Goal: Information Seeking & Learning: Learn about a topic

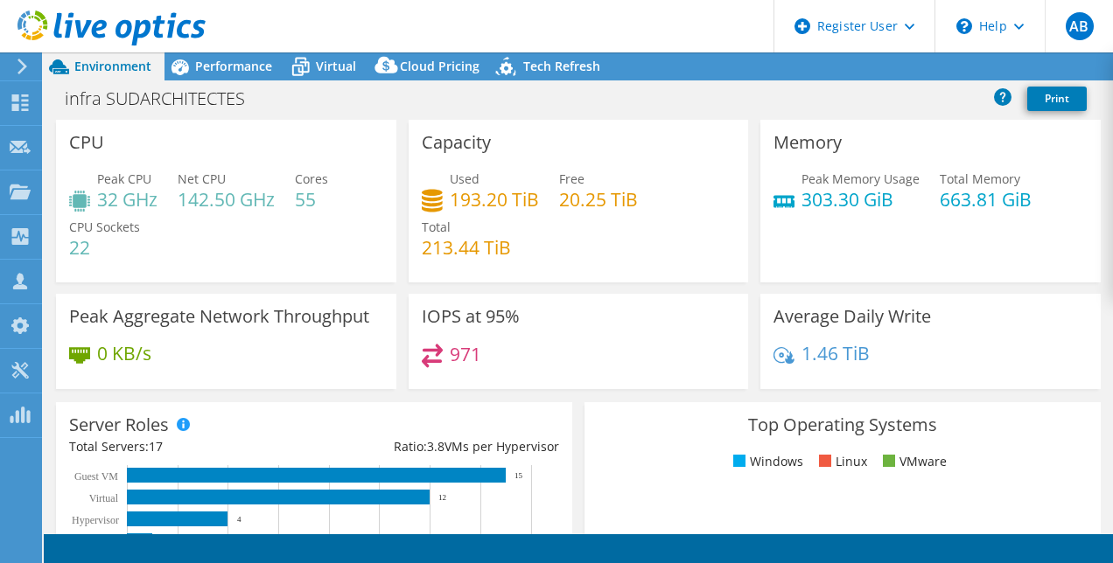
select select "USD"
drag, startPoint x: 507, startPoint y: 355, endPoint x: 444, endPoint y: 353, distance: 63.0
click at [444, 353] on div "971" at bounding box center [579, 363] width 314 height 38
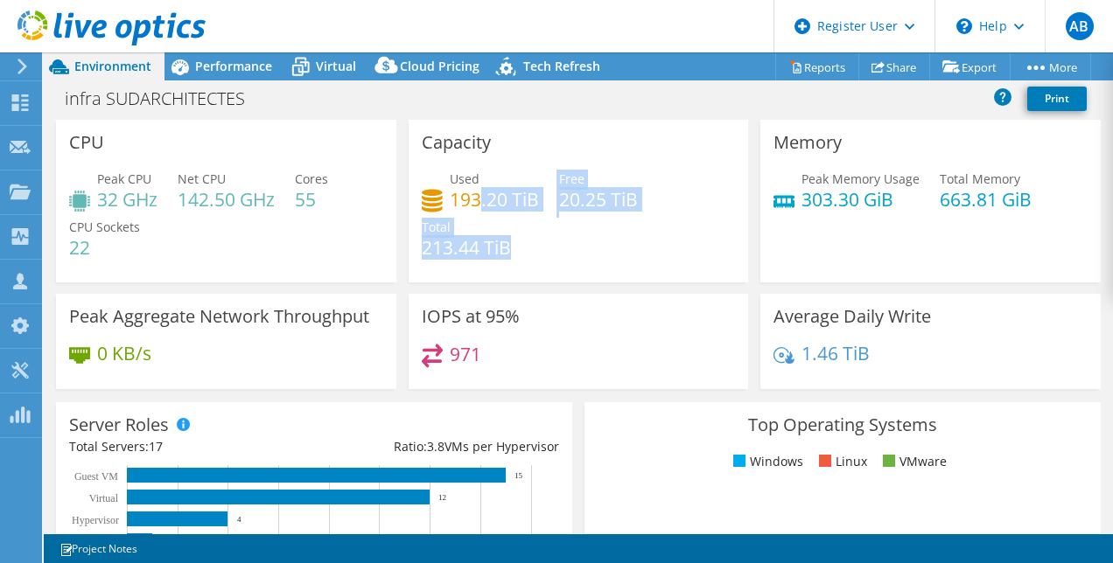
drag, startPoint x: 520, startPoint y: 253, endPoint x: 477, endPoint y: 211, distance: 60.0
click at [477, 211] on div "Used 193.20 TiB Free 20.25 TiB Total 213.44 TiB" at bounding box center [579, 222] width 314 height 105
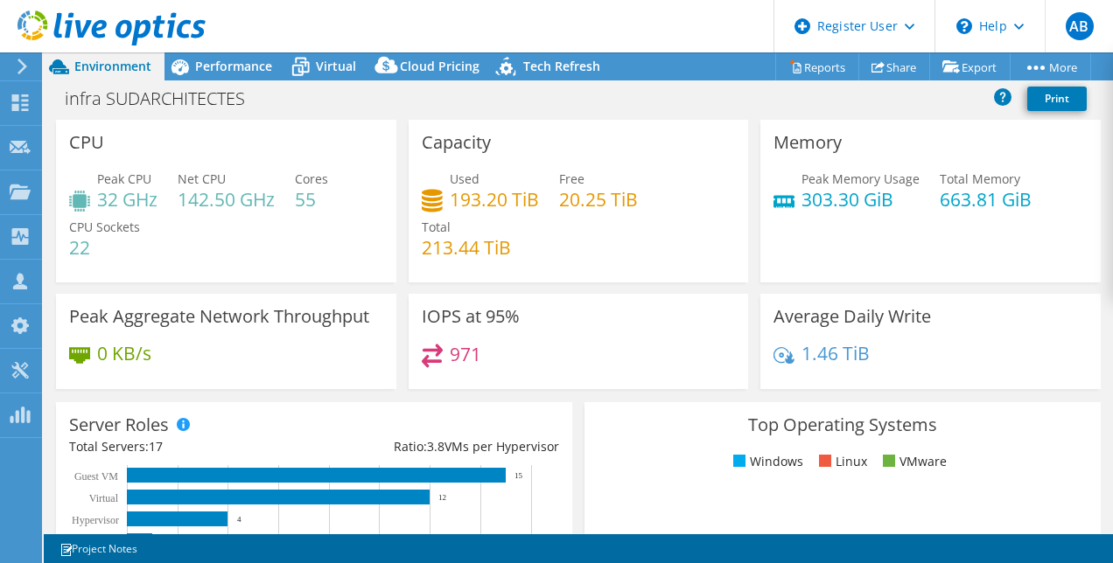
drag, startPoint x: 477, startPoint y: 211, endPoint x: 507, endPoint y: 259, distance: 57.0
click at [515, 253] on div "Used 193.20 TiB Free 20.25 TiB Total 213.44 TiB" at bounding box center [579, 222] width 314 height 105
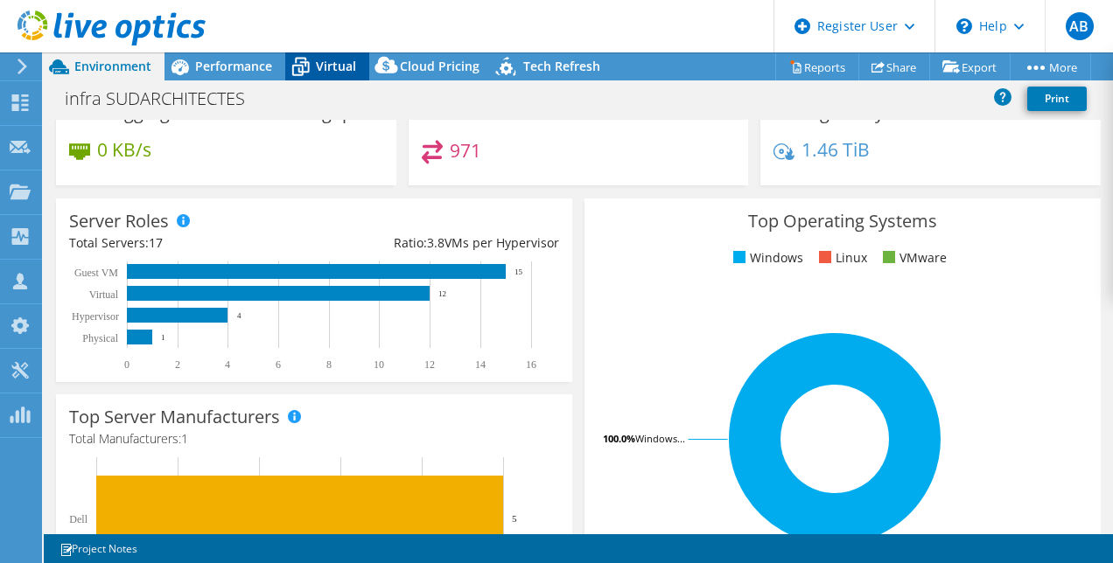
click at [326, 66] on span "Virtual" at bounding box center [336, 66] width 40 height 17
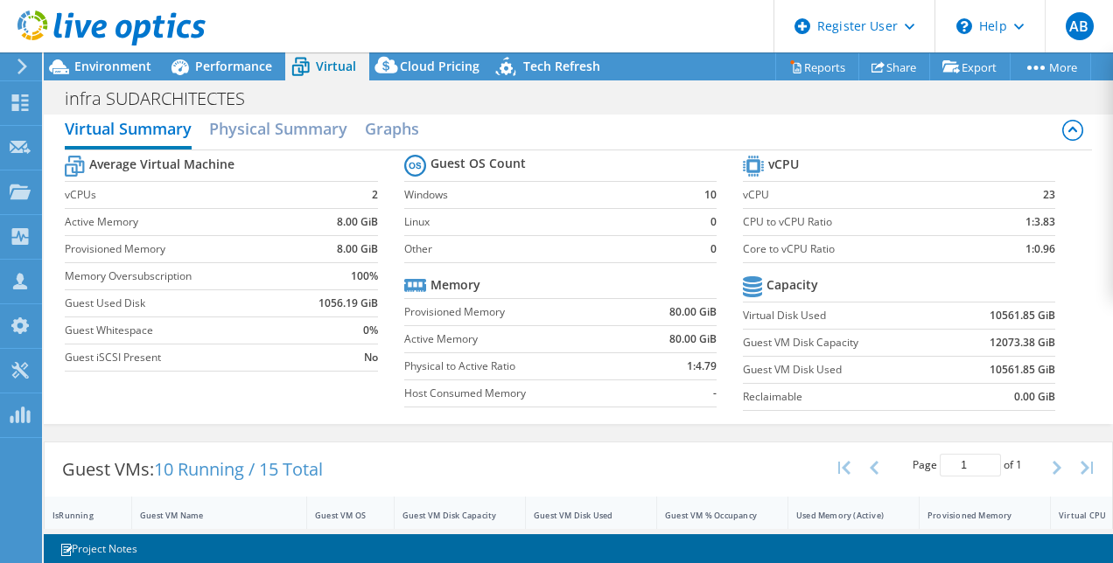
scroll to position [0, 0]
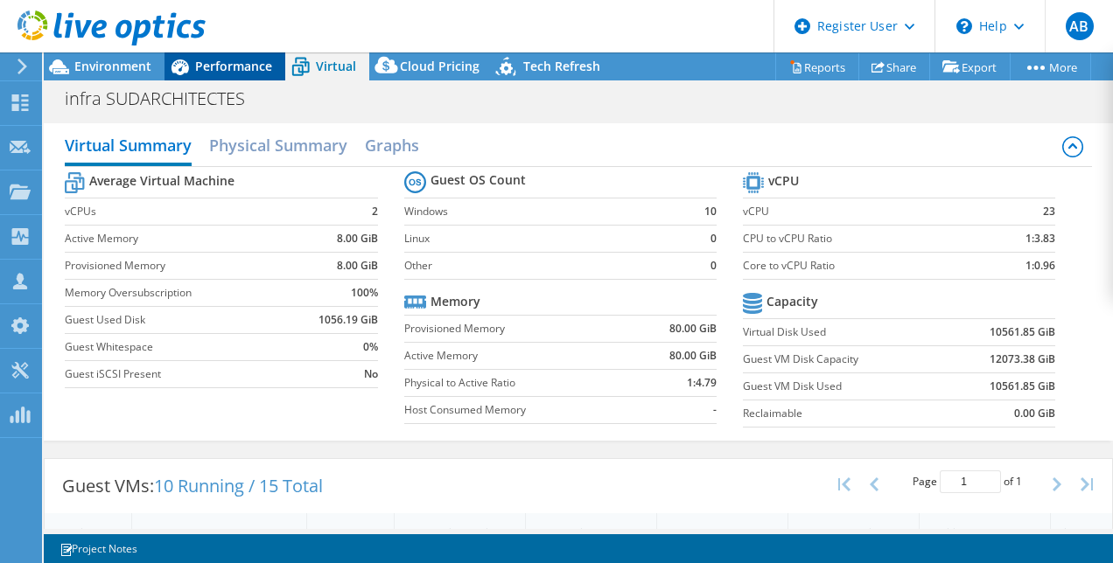
click at [253, 77] on div "Performance" at bounding box center [224, 66] width 121 height 28
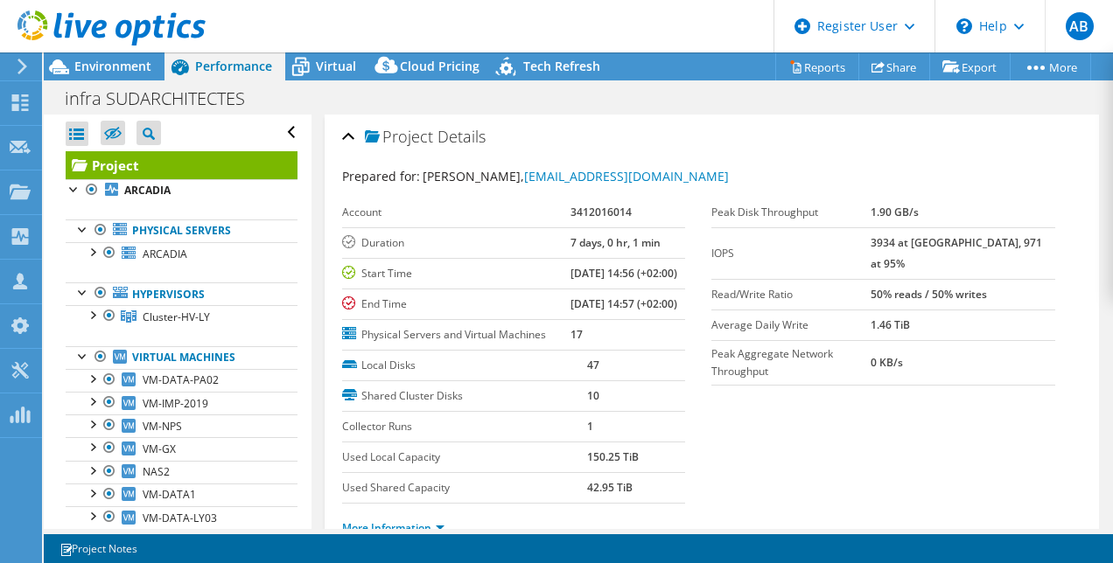
scroll to position [204, 0]
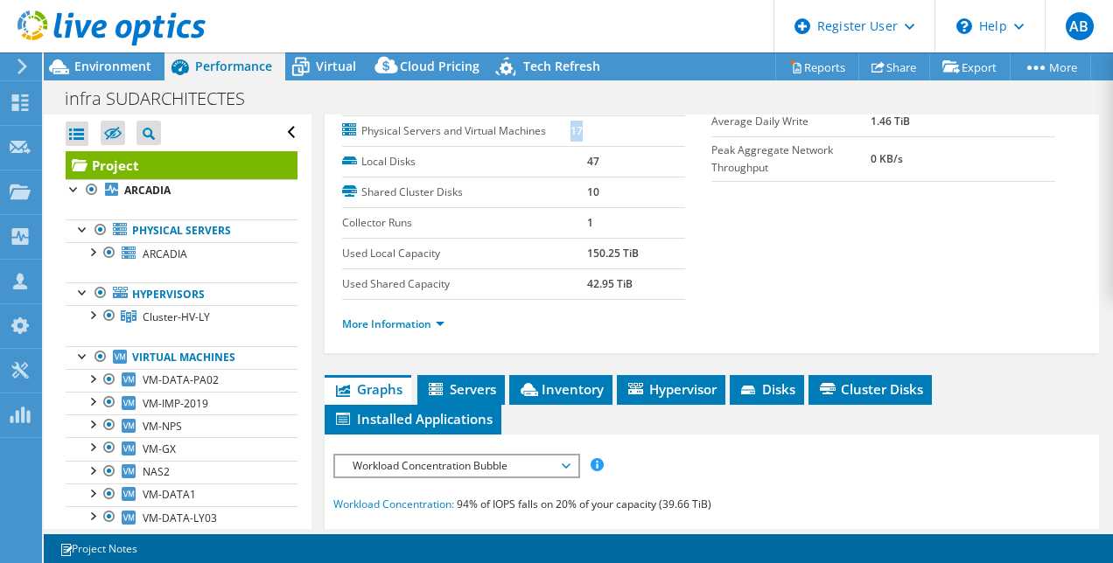
drag, startPoint x: 525, startPoint y: 180, endPoint x: 560, endPoint y: 176, distance: 35.3
click at [560, 146] on tr "Physical Servers and Virtual Machines 17" at bounding box center [514, 130] width 344 height 31
drag, startPoint x: 560, startPoint y: 176, endPoint x: 531, endPoint y: 180, distance: 29.2
click at [530, 140] on label "Physical Servers and Virtual Machines" at bounding box center [456, 130] width 228 height 17
drag, startPoint x: 562, startPoint y: 213, endPoint x: 610, endPoint y: 212, distance: 48.1
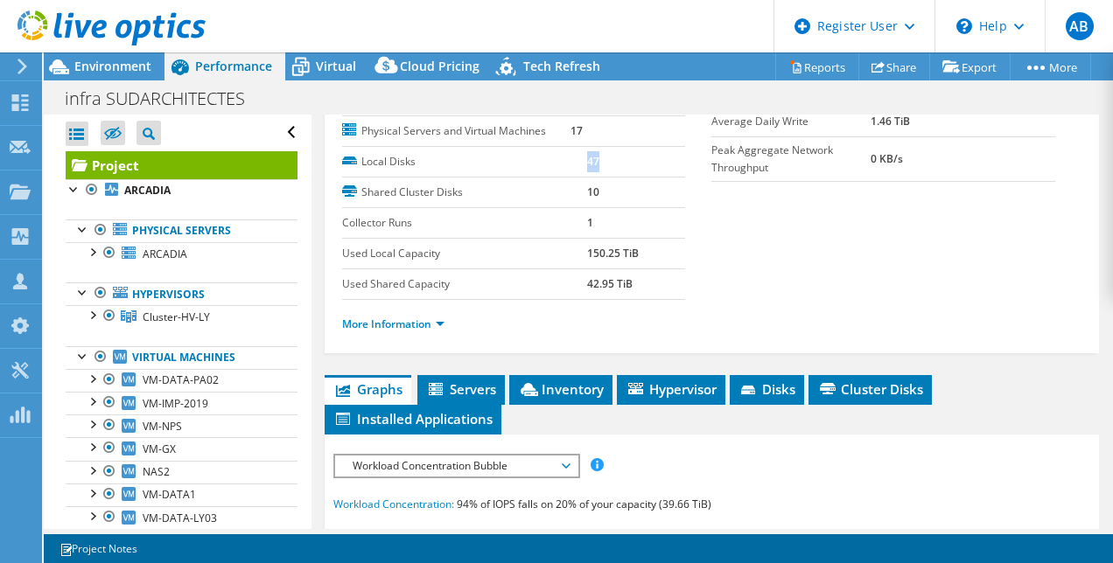
click at [610, 178] on tr "Local Disks 47" at bounding box center [514, 162] width 344 height 31
click at [445, 334] on li "More Information" at bounding box center [398, 324] width 113 height 19
click at [428, 332] on link "More Information" at bounding box center [393, 324] width 102 height 15
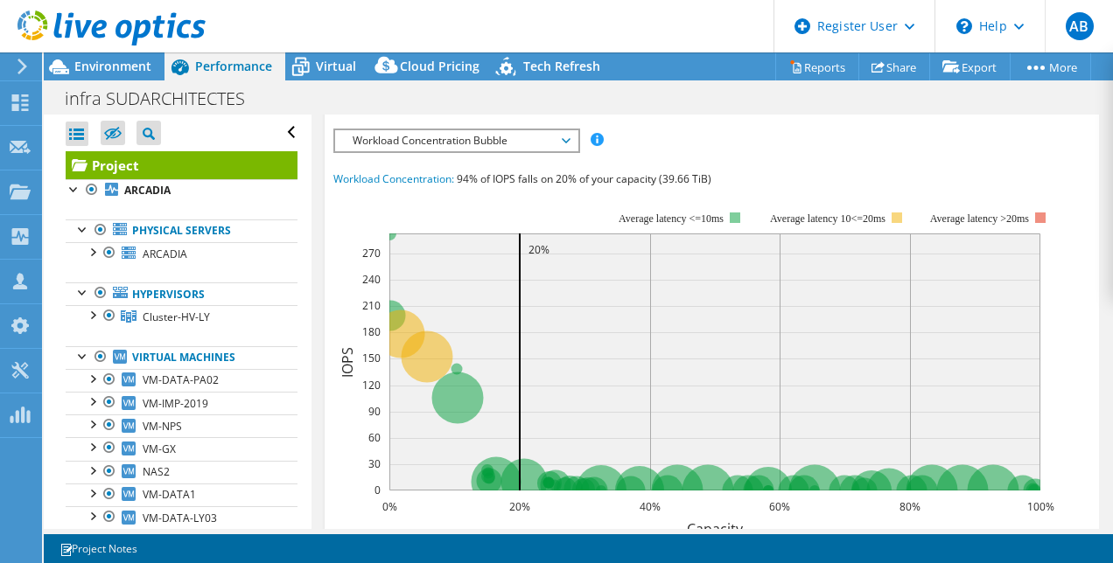
scroll to position [816, 0]
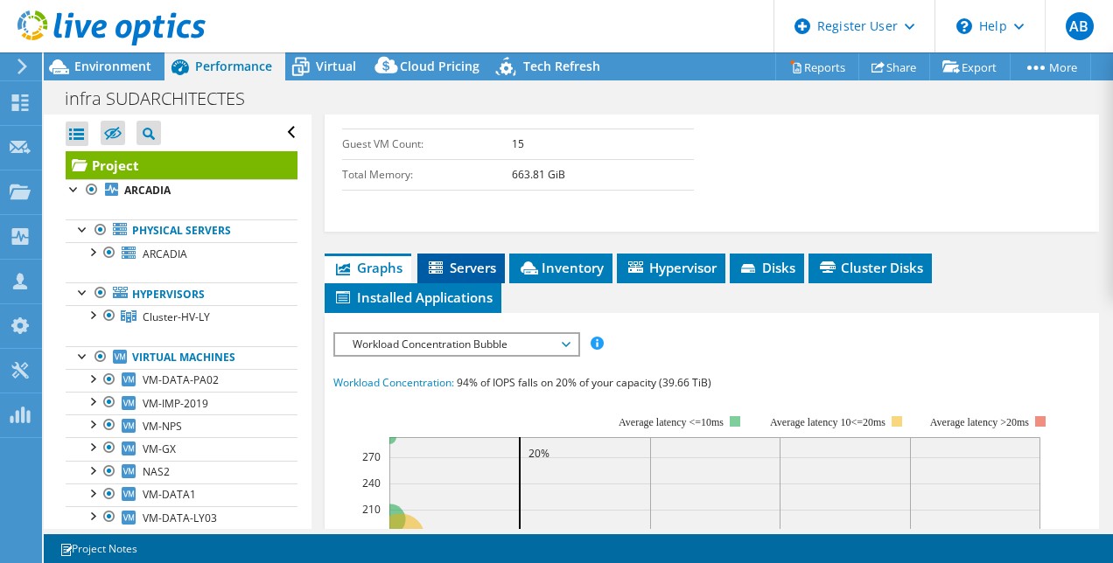
click at [483, 276] on span "Servers" at bounding box center [461, 267] width 70 height 17
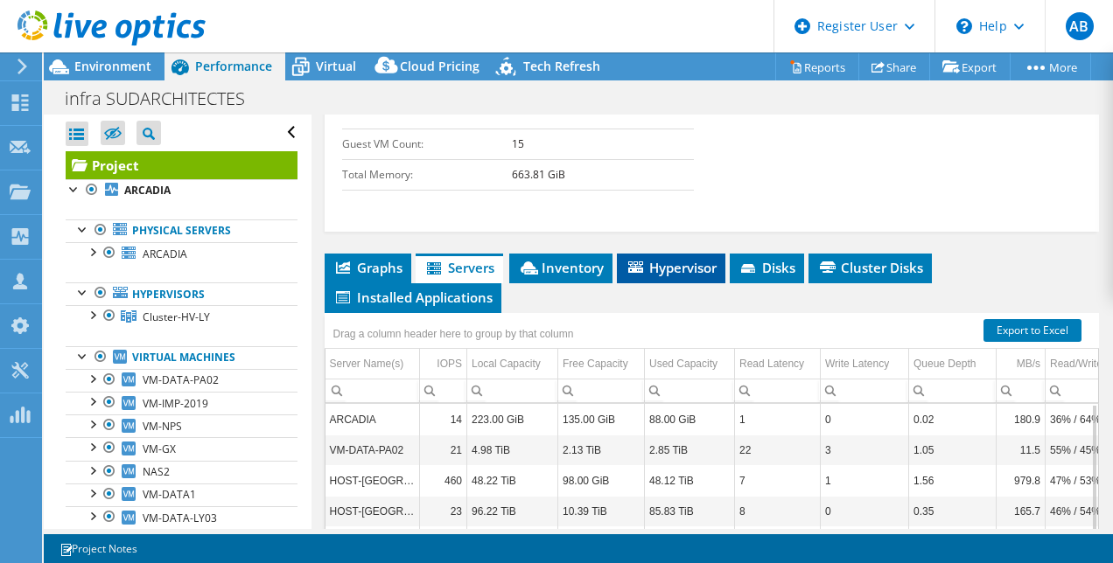
click at [642, 283] on li "Hypervisor" at bounding box center [671, 269] width 108 height 30
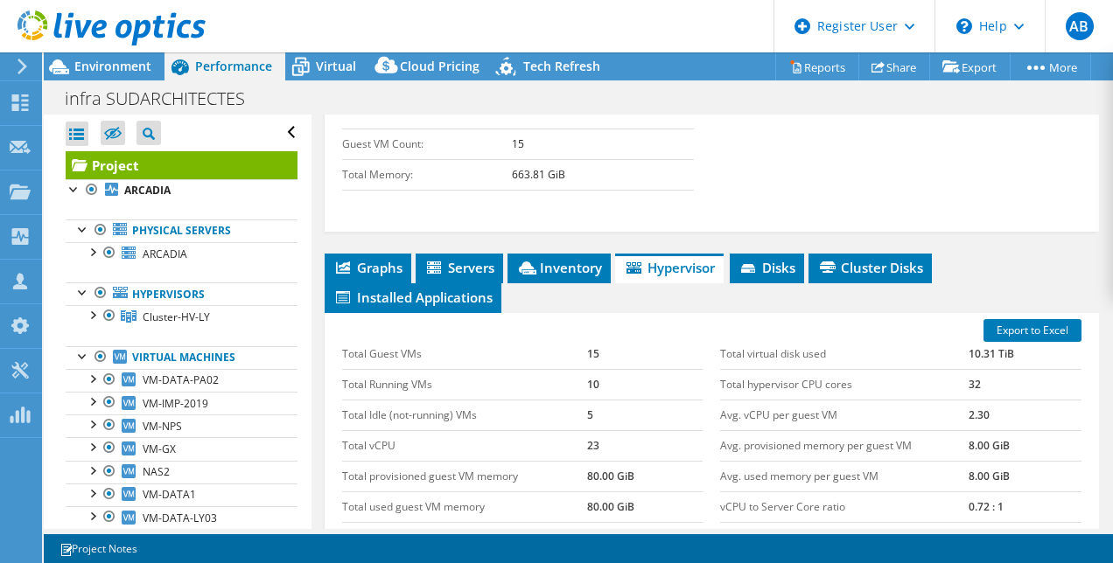
scroll to position [1020, 0]
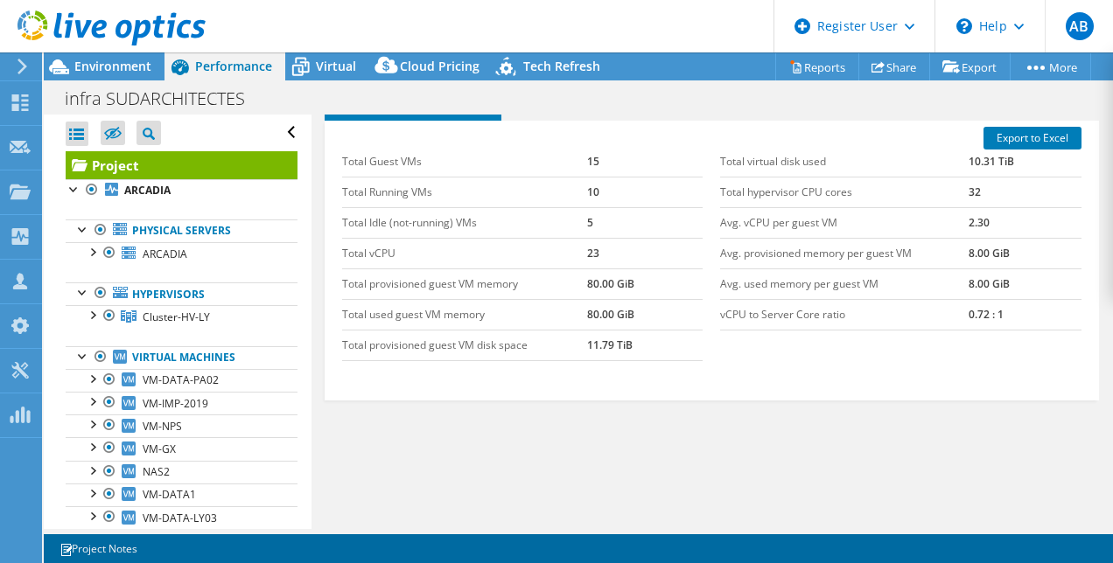
click at [481, 91] on li "Servers" at bounding box center [459, 76] width 87 height 30
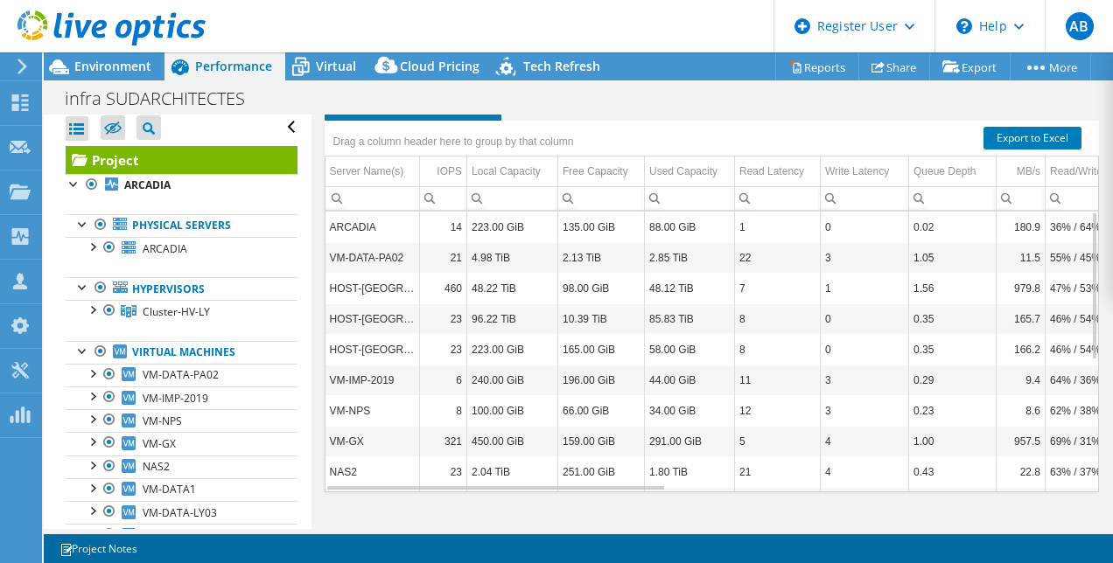
scroll to position [0, 0]
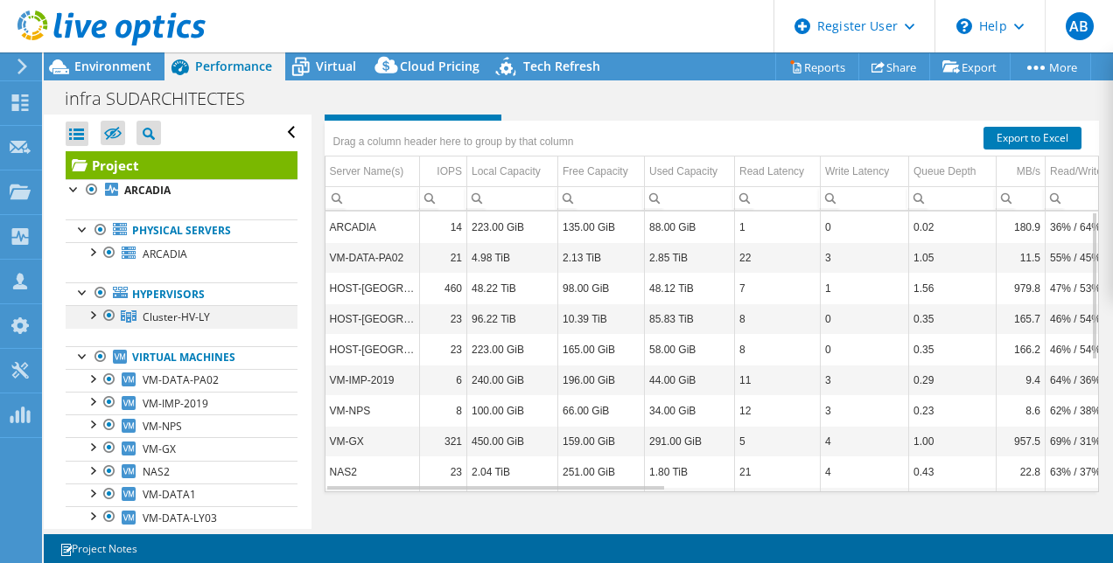
click at [93, 310] on div at bounding box center [91, 313] width 17 height 17
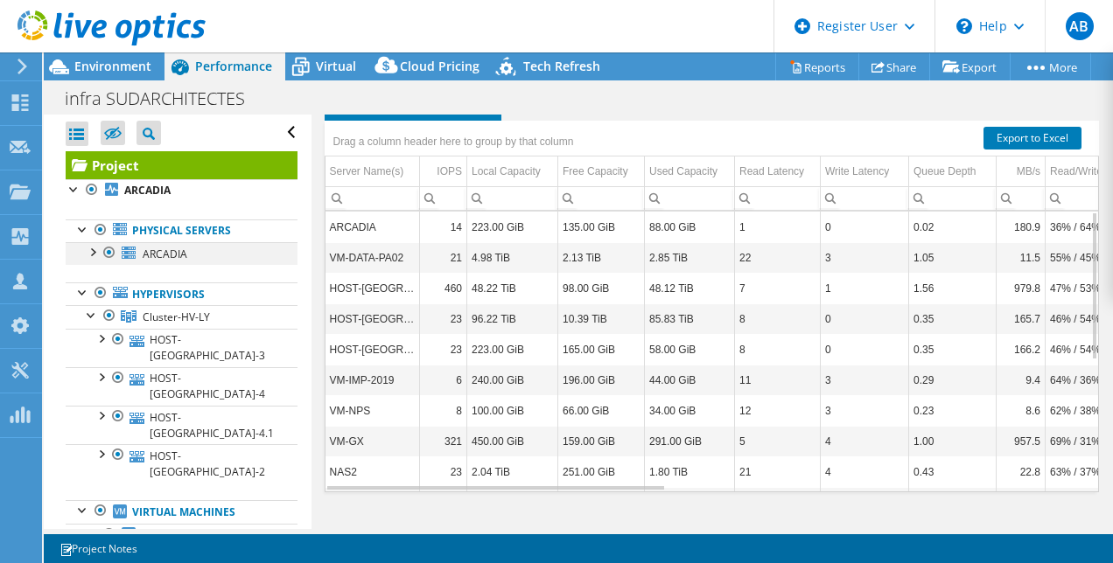
click at [95, 250] on div at bounding box center [91, 250] width 17 height 17
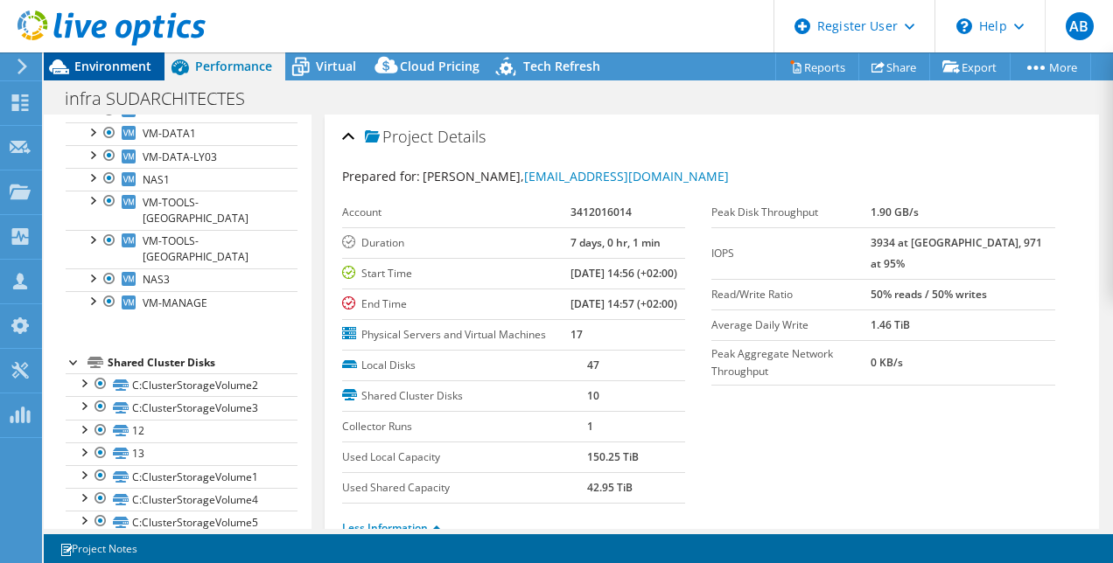
click at [113, 60] on span "Environment" at bounding box center [112, 66] width 77 height 17
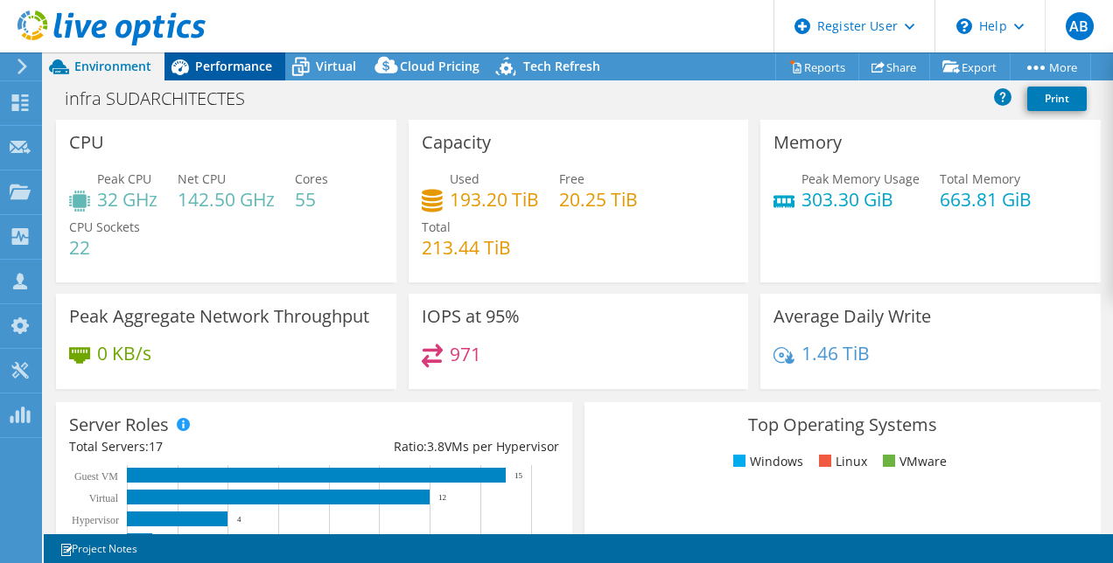
click at [238, 59] on span "Performance" at bounding box center [233, 66] width 77 height 17
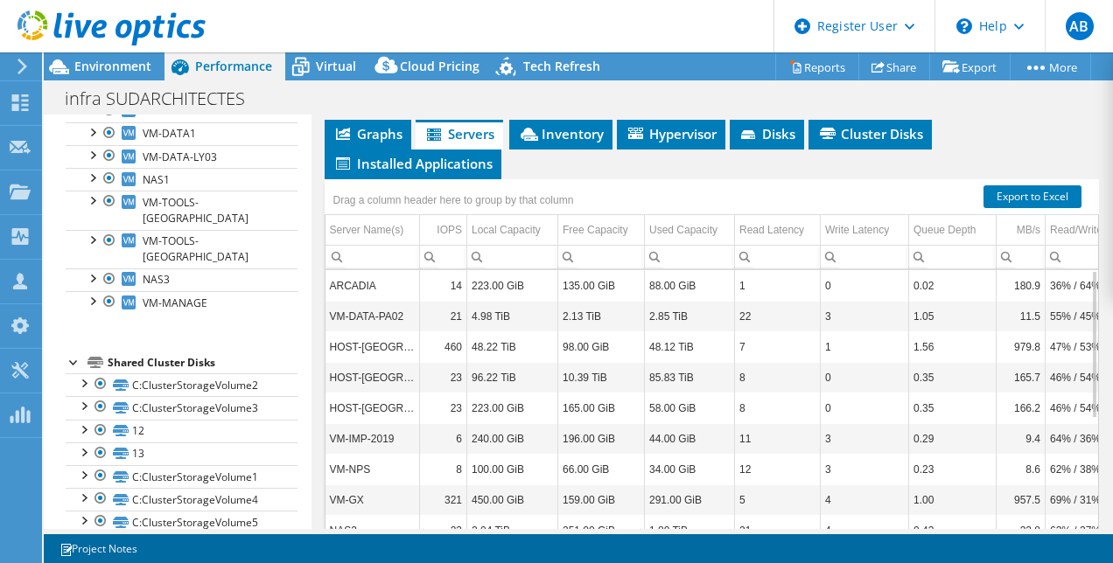
scroll to position [940, 0]
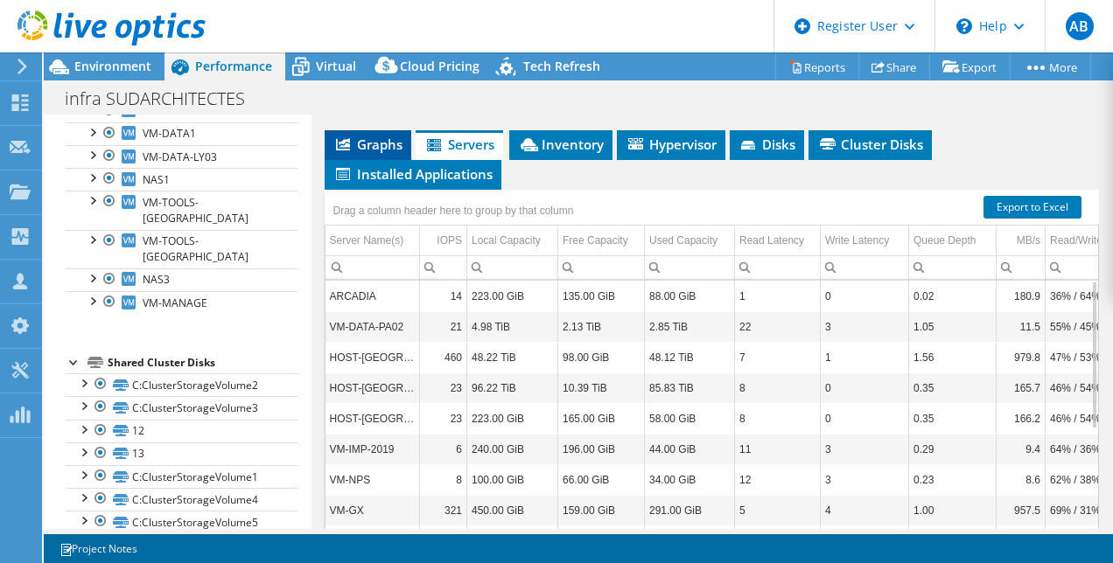
click at [373, 153] on span "Graphs" at bounding box center [367, 144] width 69 height 17
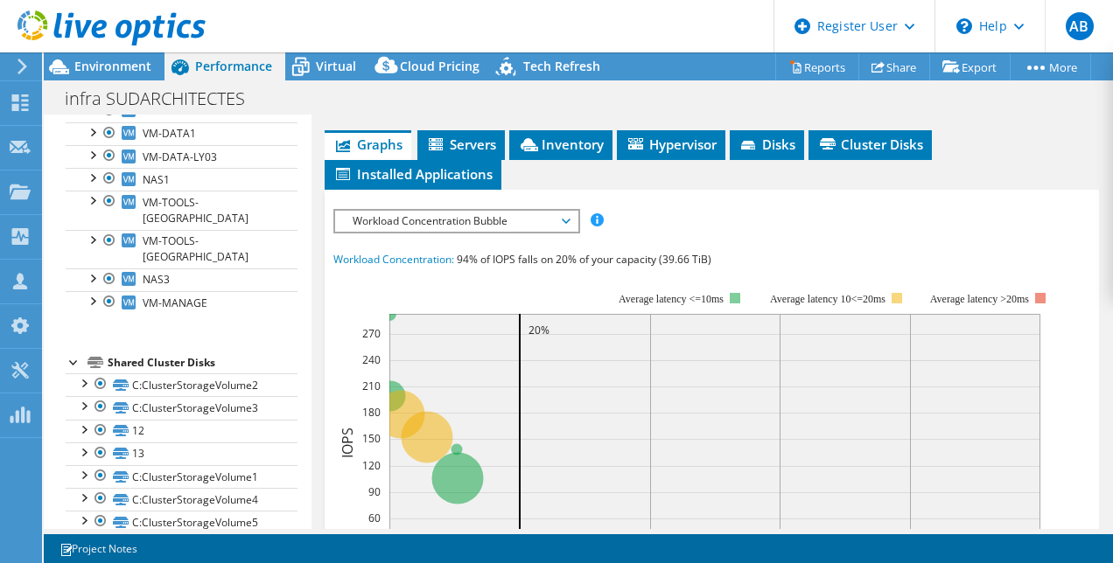
click at [475, 257] on div "IOPS Disk Throughput IO Size Latency Queue Depth CPU Percentage Memory Page Fau…" at bounding box center [712, 528] width 758 height 656
click at [476, 234] on div "Workload Concentration Bubble IOPS Disk Throughput IO Size Latency Queue Depth …" at bounding box center [456, 221] width 247 height 24
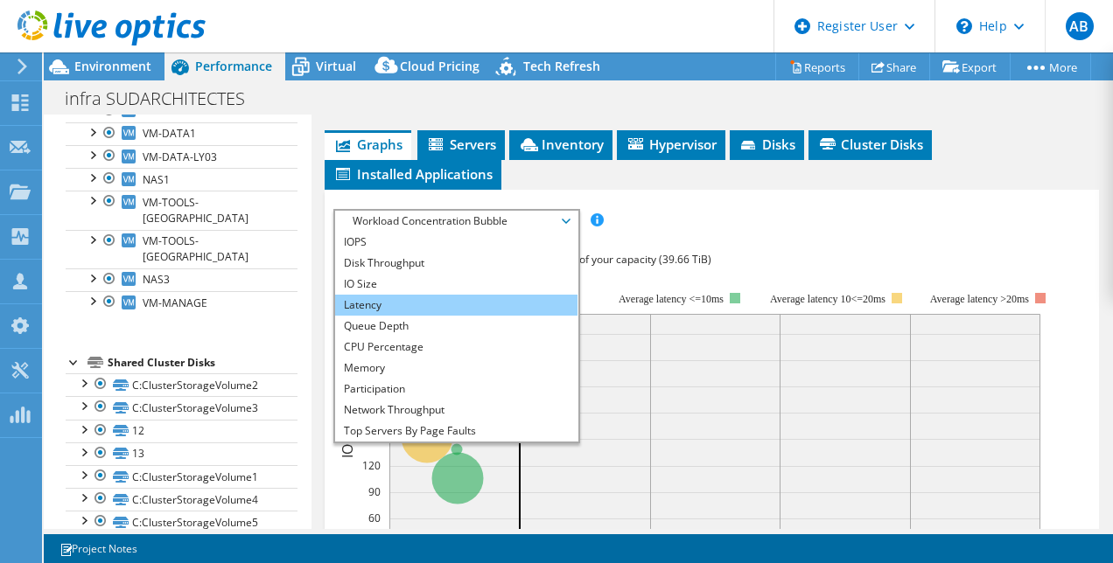
click at [423, 316] on li "Latency" at bounding box center [456, 305] width 242 height 21
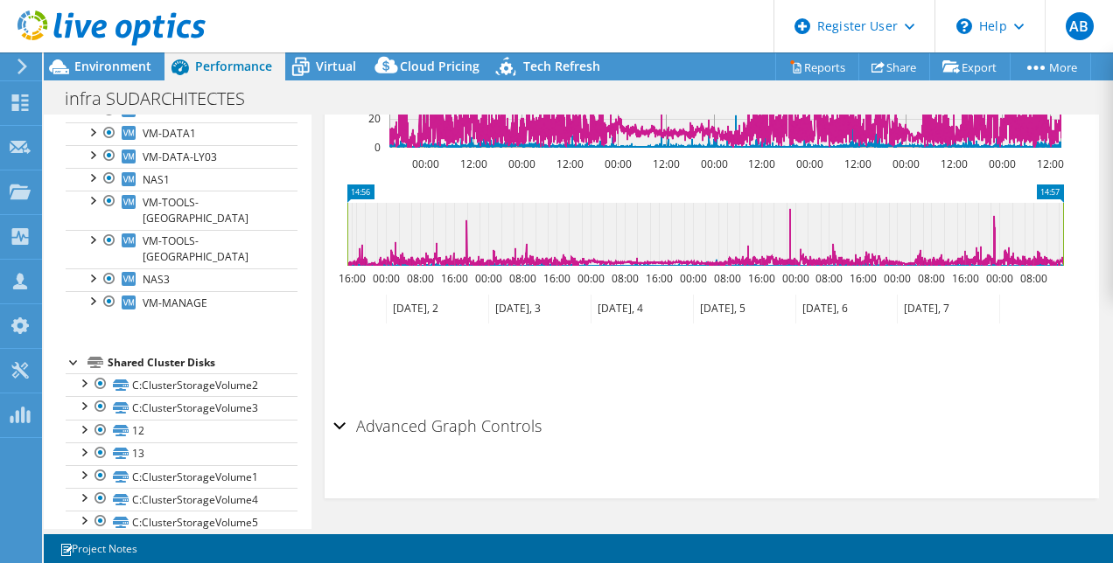
scroll to position [1144, 0]
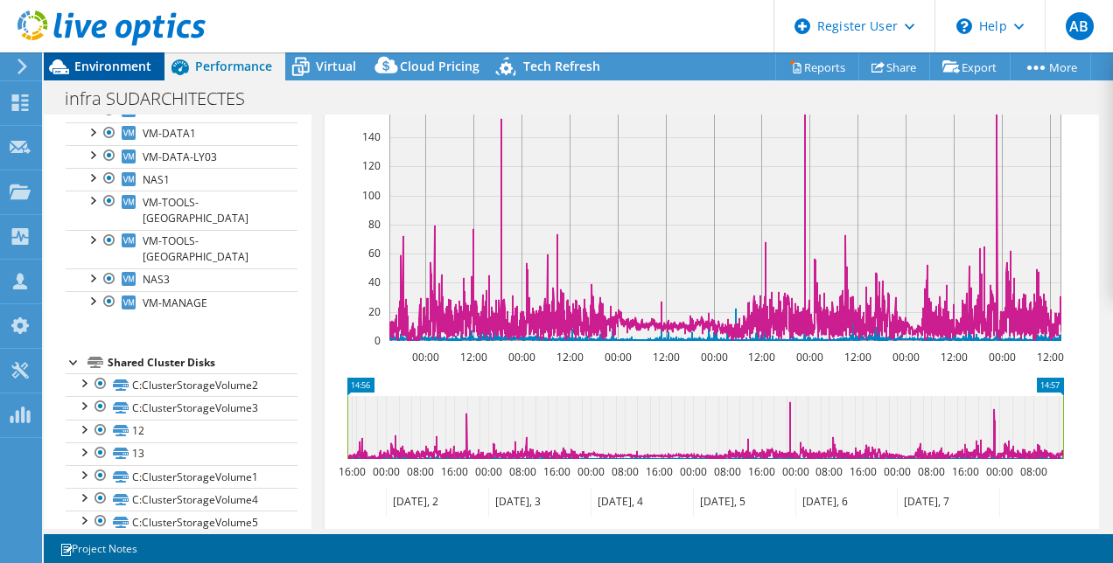
click at [135, 62] on span "Environment" at bounding box center [112, 66] width 77 height 17
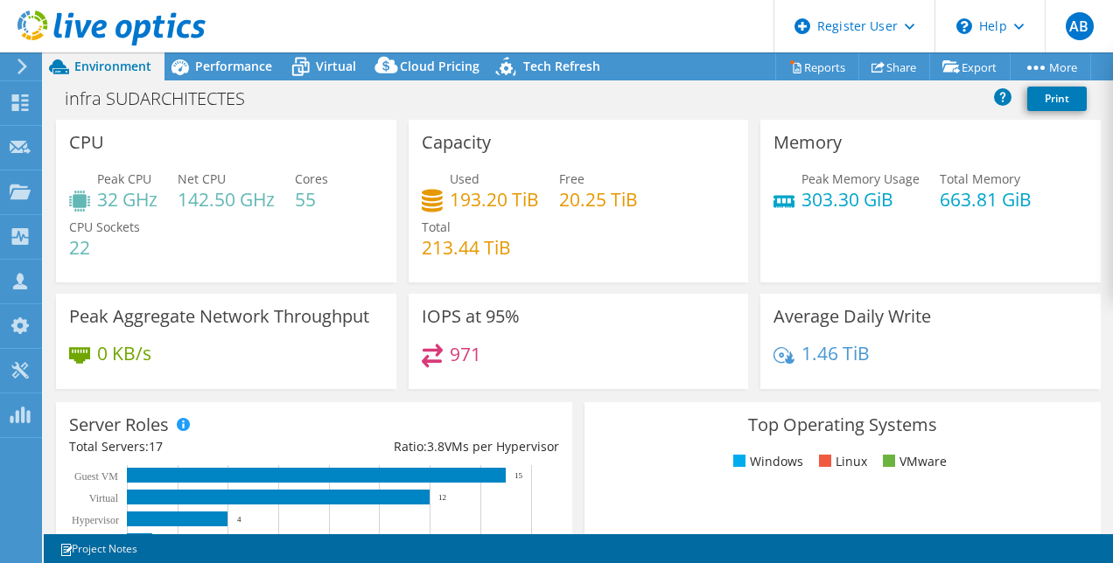
drag, startPoint x: 647, startPoint y: 545, endPoint x: 650, endPoint y: 580, distance: 35.2
click at [650, 563] on html "AB Dell User Arthur Bembaron [EMAIL_ADDRESS][DOMAIN_NAME] Dell My Profile Log O…" at bounding box center [556, 281] width 1113 height 563
